Goal: Task Accomplishment & Management: Use online tool/utility

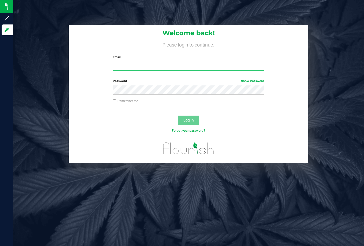
drag, startPoint x: 186, startPoint y: 66, endPoint x: 97, endPoint y: 139, distance: 115.0
click at [187, 66] on input "Email" at bounding box center [189, 66] width 152 height 10
type input "[EMAIL_ADDRESS][DOMAIN_NAME]"
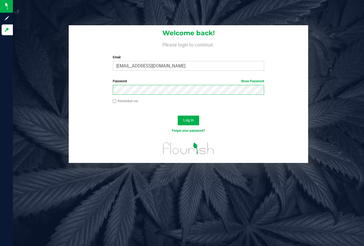
click at [178, 115] on button "Log In" at bounding box center [188, 120] width 21 height 10
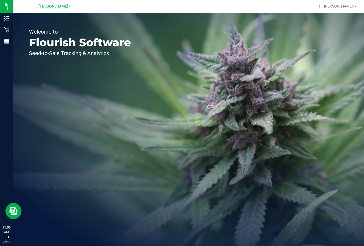
click at [57, 5] on span "[PERSON_NAME]" at bounding box center [54, 6] width 30 height 5
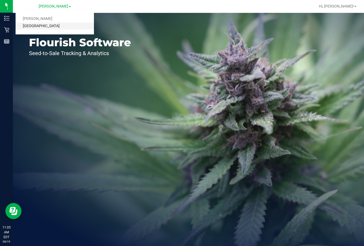
click at [53, 25] on link "[GEOGRAPHIC_DATA]" at bounding box center [55, 26] width 78 height 7
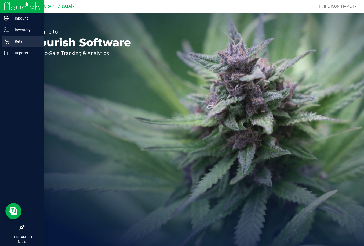
click at [20, 42] on p "Retail" at bounding box center [25, 41] width 32 height 6
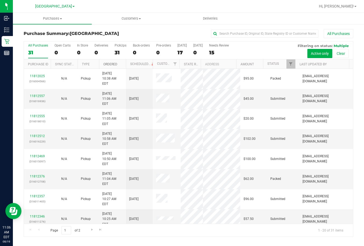
click at [108, 65] on link "Ordered" at bounding box center [110, 64] width 14 height 4
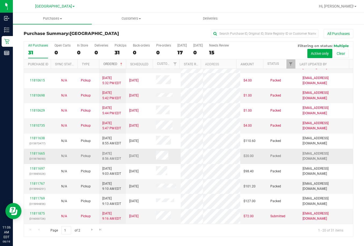
scroll to position [163, 0]
click at [90, 229] on span "Go to the next page" at bounding box center [92, 229] width 4 height 4
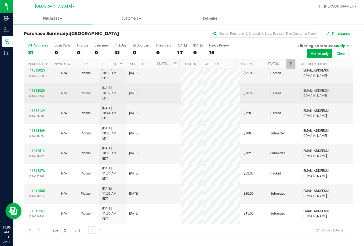
scroll to position [0, 0]
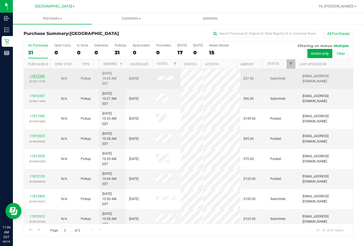
click at [32, 74] on link "11812346" at bounding box center [37, 76] width 15 height 4
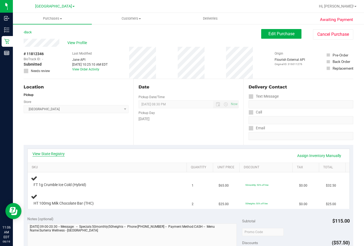
click at [53, 154] on link "View State Registry" at bounding box center [48, 153] width 32 height 5
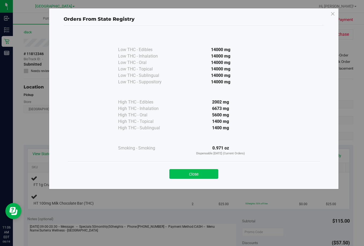
click at [206, 175] on button "Close" at bounding box center [193, 174] width 49 height 10
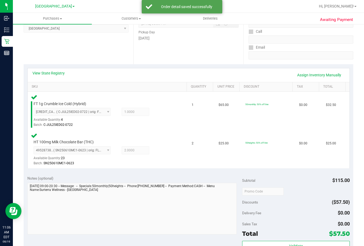
scroll to position [188, 0]
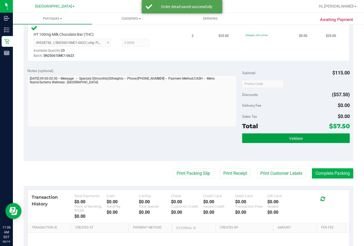
click at [300, 136] on button "Validate" at bounding box center [295, 138] width 107 height 10
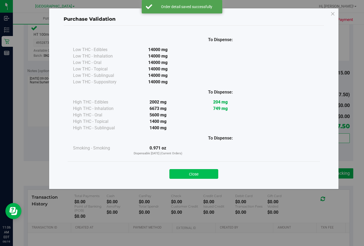
click at [211, 171] on button "Close" at bounding box center [193, 174] width 49 height 10
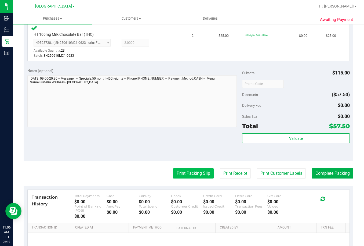
click at [206, 174] on button "Print Packing Slip" at bounding box center [193, 173] width 41 height 10
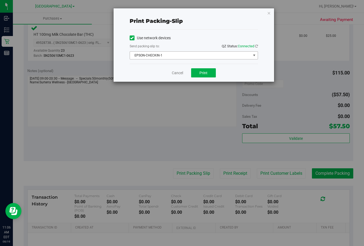
click at [195, 57] on span "EPSON-CHECKIN-1" at bounding box center [190, 56] width 121 height 8
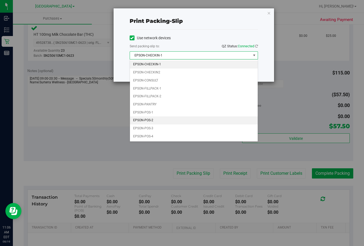
click at [180, 120] on li "EPSON-POS-2" at bounding box center [194, 120] width 128 height 8
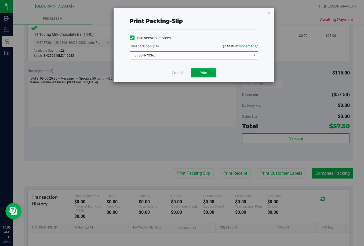
click at [206, 74] on span "Print" at bounding box center [203, 73] width 8 height 4
click at [182, 72] on link "Cancel" at bounding box center [177, 73] width 11 height 6
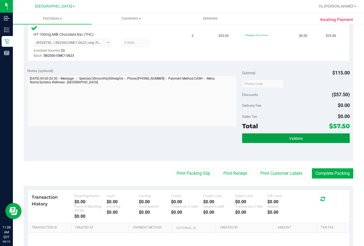
click at [285, 136] on button "Validate" at bounding box center [295, 138] width 107 height 10
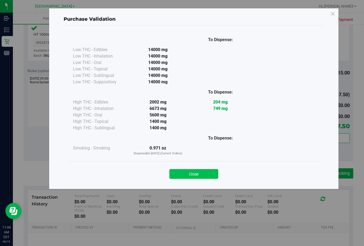
click at [209, 174] on button "Close" at bounding box center [193, 174] width 49 height 10
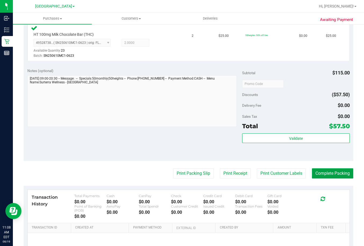
click at [322, 170] on button "Complete Packing" at bounding box center [332, 173] width 41 height 10
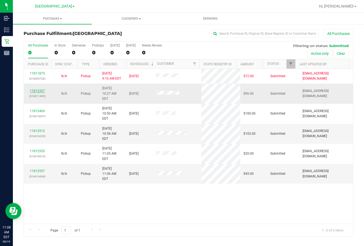
click at [36, 89] on link "11812357" at bounding box center [37, 91] width 15 height 4
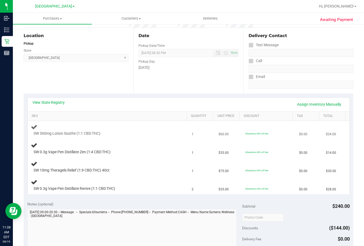
scroll to position [54, 0]
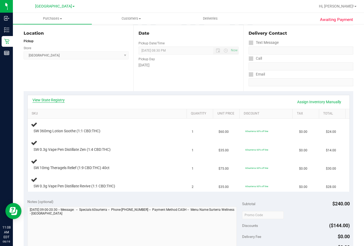
click at [54, 97] on link "View State Registry" at bounding box center [48, 99] width 32 height 5
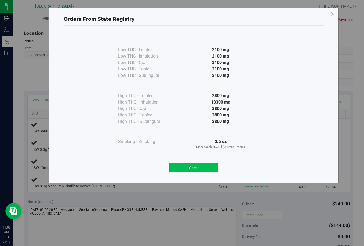
click at [198, 168] on button "Close" at bounding box center [193, 167] width 49 height 10
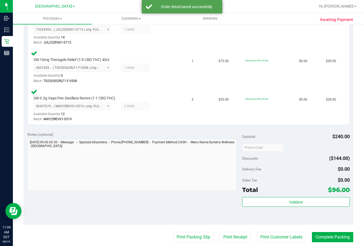
scroll to position [268, 0]
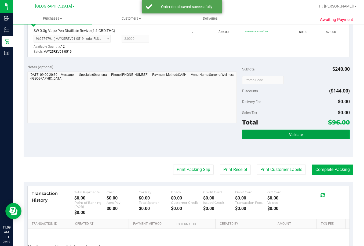
click at [294, 133] on span "Validate" at bounding box center [296, 134] width 14 height 4
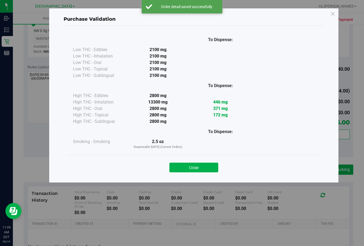
click at [188, 162] on div "Close" at bounding box center [194, 165] width 244 height 13
click at [199, 168] on button "Close" at bounding box center [193, 167] width 49 height 10
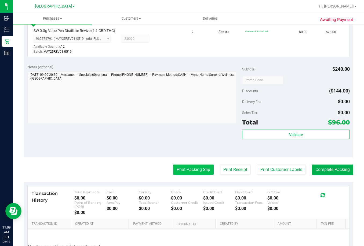
click at [195, 170] on button "Print Packing Slip" at bounding box center [193, 169] width 41 height 10
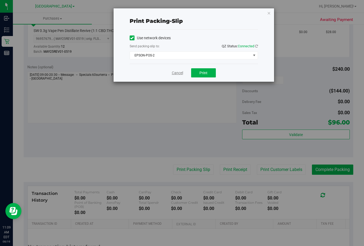
click at [177, 74] on link "Cancel" at bounding box center [177, 73] width 11 height 6
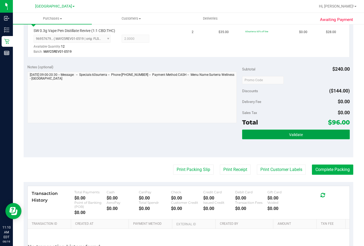
click at [322, 136] on button "Validate" at bounding box center [295, 134] width 107 height 10
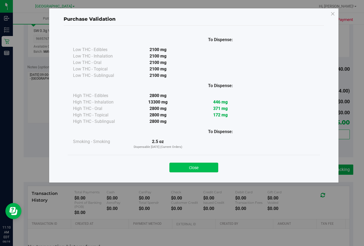
click at [195, 165] on button "Close" at bounding box center [193, 167] width 49 height 10
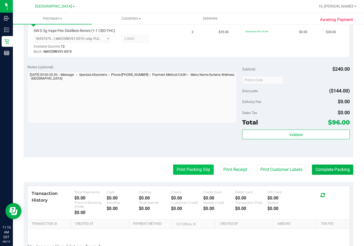
click at [192, 167] on button "Print Packing Slip" at bounding box center [193, 169] width 41 height 10
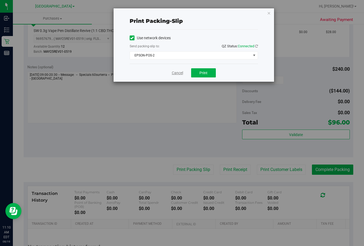
click at [182, 73] on link "Cancel" at bounding box center [177, 73] width 11 height 6
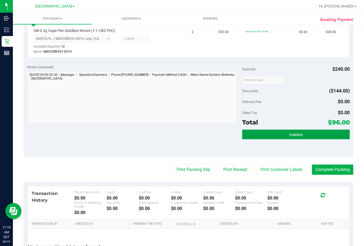
click at [300, 134] on button "Validate" at bounding box center [295, 134] width 107 height 10
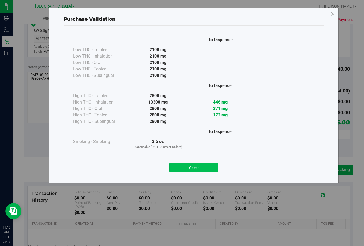
click at [199, 166] on button "Close" at bounding box center [193, 167] width 49 height 10
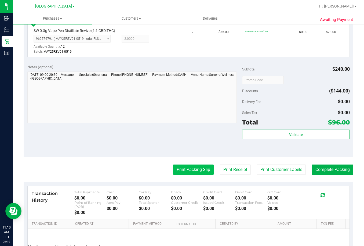
click at [198, 171] on button "Print Packing Slip" at bounding box center [193, 169] width 41 height 10
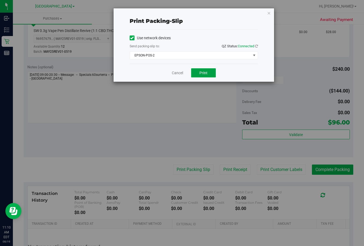
click at [203, 74] on span "Print" at bounding box center [203, 73] width 8 height 4
click at [173, 73] on link "Cancel" at bounding box center [177, 73] width 11 height 6
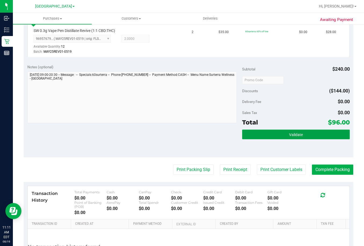
click at [308, 130] on button "Validate" at bounding box center [295, 134] width 107 height 10
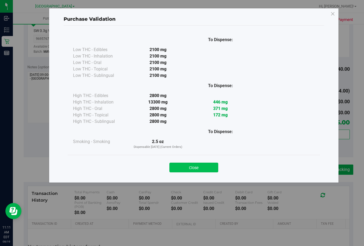
click at [211, 167] on button "Close" at bounding box center [193, 167] width 49 height 10
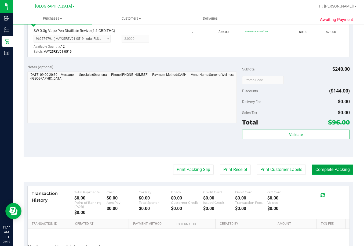
click at [342, 173] on button "Complete Packing" at bounding box center [332, 169] width 41 height 10
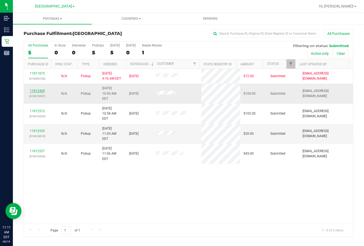
click at [38, 89] on link "11812469" at bounding box center [37, 91] width 15 height 4
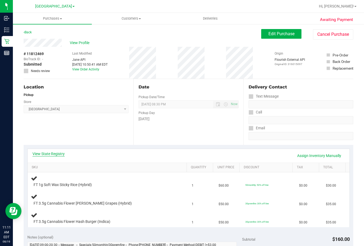
click at [53, 154] on link "View State Registry" at bounding box center [48, 153] width 32 height 5
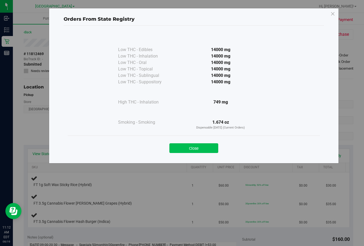
click at [204, 149] on button "Close" at bounding box center [193, 148] width 49 height 10
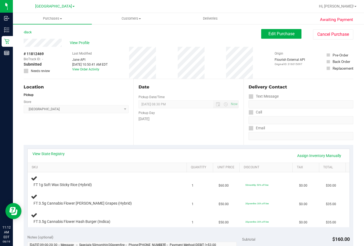
drag, startPoint x: 169, startPoint y: 118, endPoint x: 130, endPoint y: 130, distance: 41.1
click at [167, 118] on div "[DATE]" at bounding box center [188, 119] width 100 height 6
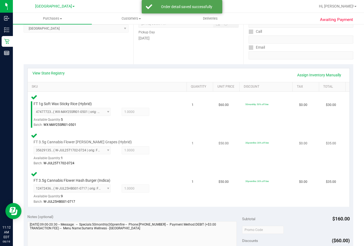
scroll to position [161, 0]
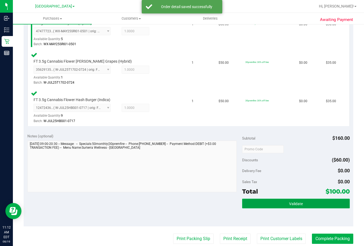
click at [303, 200] on button "Validate" at bounding box center [295, 203] width 107 height 10
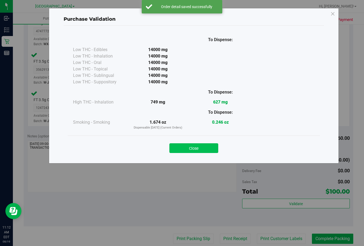
click at [203, 148] on button "Close" at bounding box center [193, 148] width 49 height 10
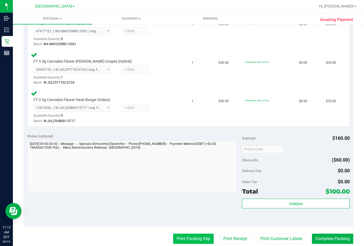
click at [196, 239] on button "Print Packing Slip" at bounding box center [193, 238] width 41 height 10
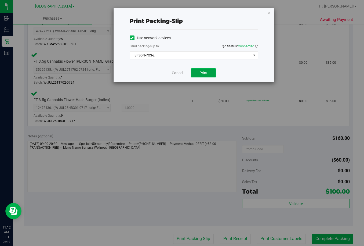
click at [202, 73] on span "Print" at bounding box center [203, 73] width 8 height 4
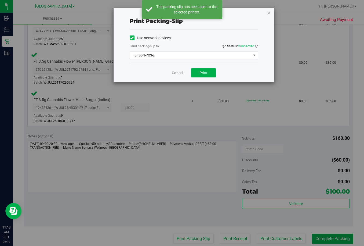
click at [269, 12] on icon "button" at bounding box center [269, 13] width 4 height 6
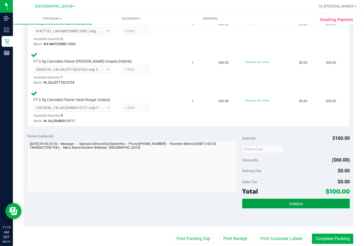
click at [298, 205] on span "Validate" at bounding box center [296, 203] width 14 height 4
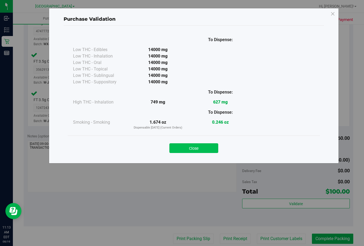
click at [202, 146] on button "Close" at bounding box center [193, 148] width 49 height 10
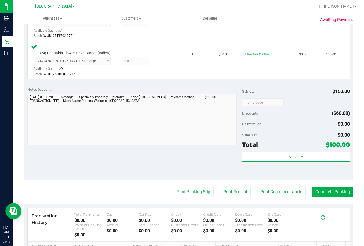
scroll to position [281, 0]
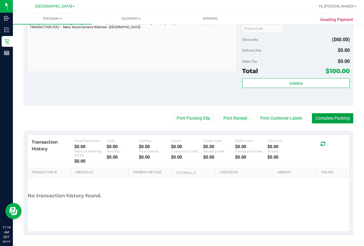
click at [330, 116] on button "Complete Packing" at bounding box center [332, 118] width 41 height 10
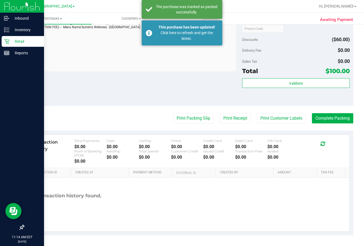
click at [20, 42] on p "Retail" at bounding box center [25, 41] width 32 height 6
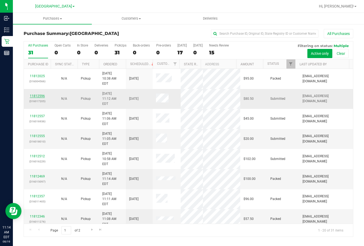
click at [38, 94] on link "11812596" at bounding box center [37, 96] width 15 height 4
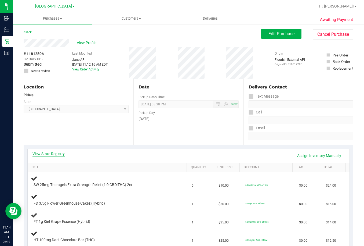
click at [50, 155] on link "View State Registry" at bounding box center [48, 153] width 32 height 5
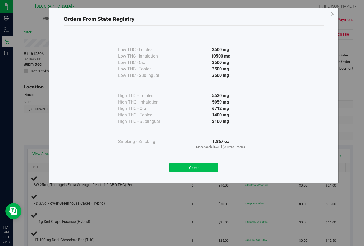
click at [199, 164] on button "Close" at bounding box center [193, 167] width 49 height 10
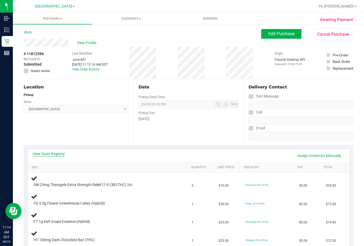
click at [50, 151] on link "View State Registry" at bounding box center [48, 153] width 32 height 5
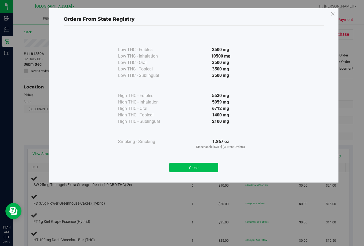
click at [203, 168] on button "Close" at bounding box center [193, 167] width 49 height 10
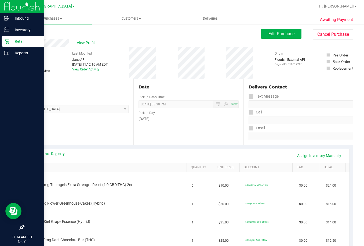
click at [19, 42] on p "Retail" at bounding box center [25, 41] width 32 height 6
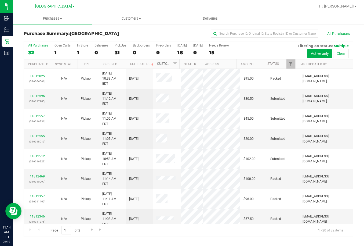
click at [160, 65] on link "Customer" at bounding box center [165, 64] width 17 height 4
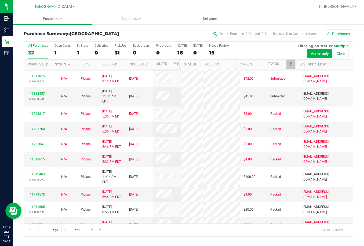
scroll to position [24, 0]
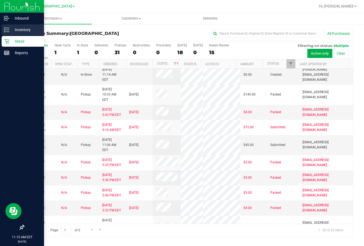
click at [32, 31] on p "Inventory" at bounding box center [25, 30] width 32 height 6
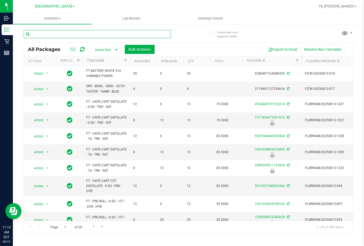
click at [79, 33] on input "text" at bounding box center [97, 34] width 147 height 8
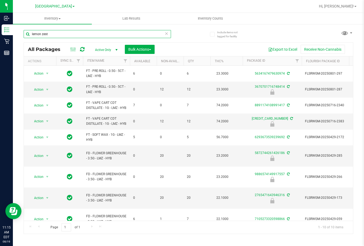
type input "lemon zest"
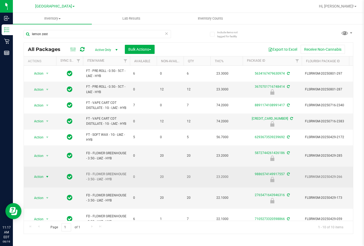
click at [39, 178] on span "Action" at bounding box center [36, 177] width 14 height 8
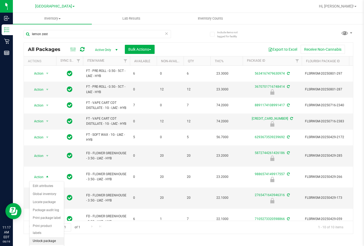
click at [47, 237] on li "Unlock package" at bounding box center [47, 241] width 34 height 8
